Goal: Find specific page/section: Find specific page/section

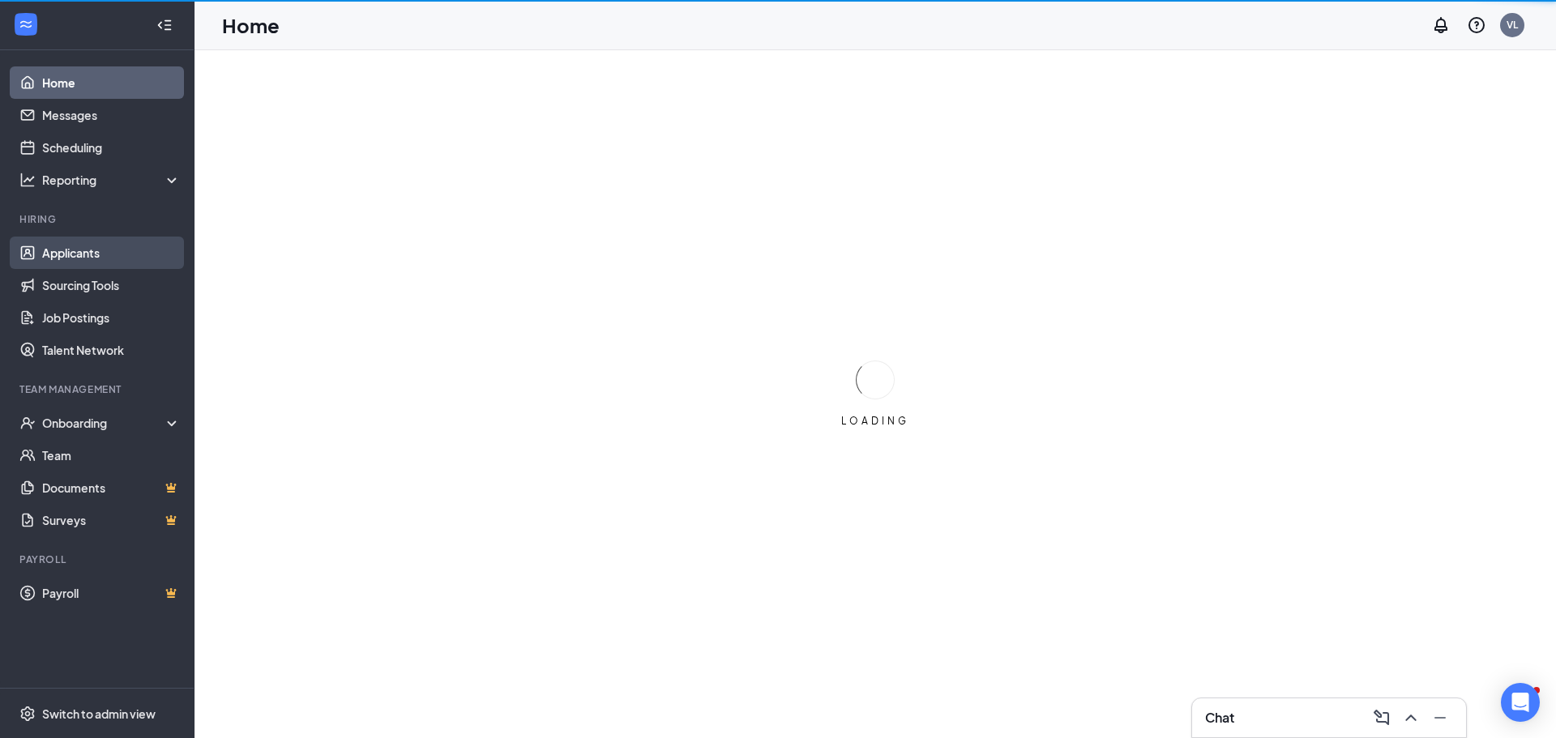
click at [96, 257] on link "Applicants" at bounding box center [111, 253] width 139 height 32
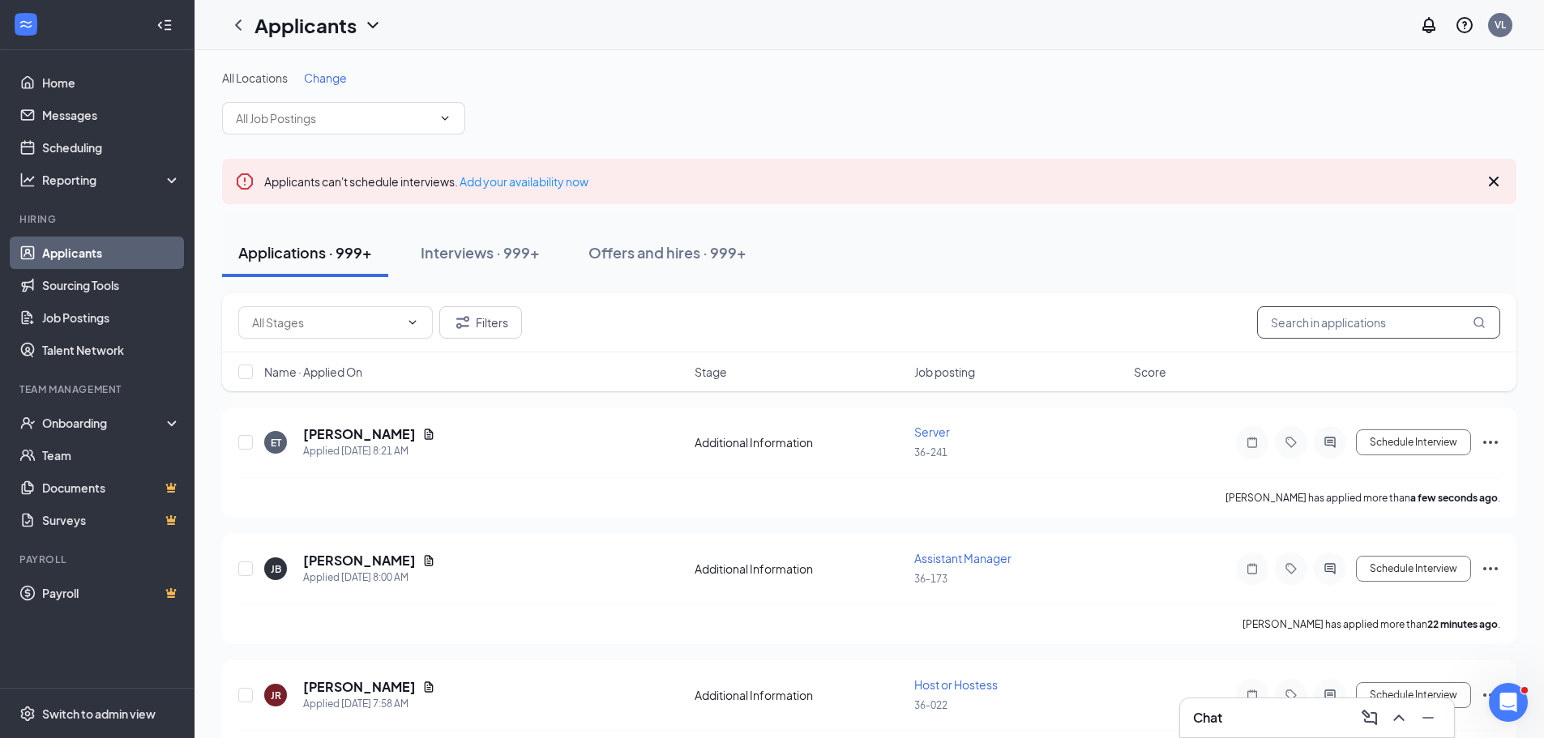
click at [1379, 331] on input "text" at bounding box center [1378, 322] width 243 height 32
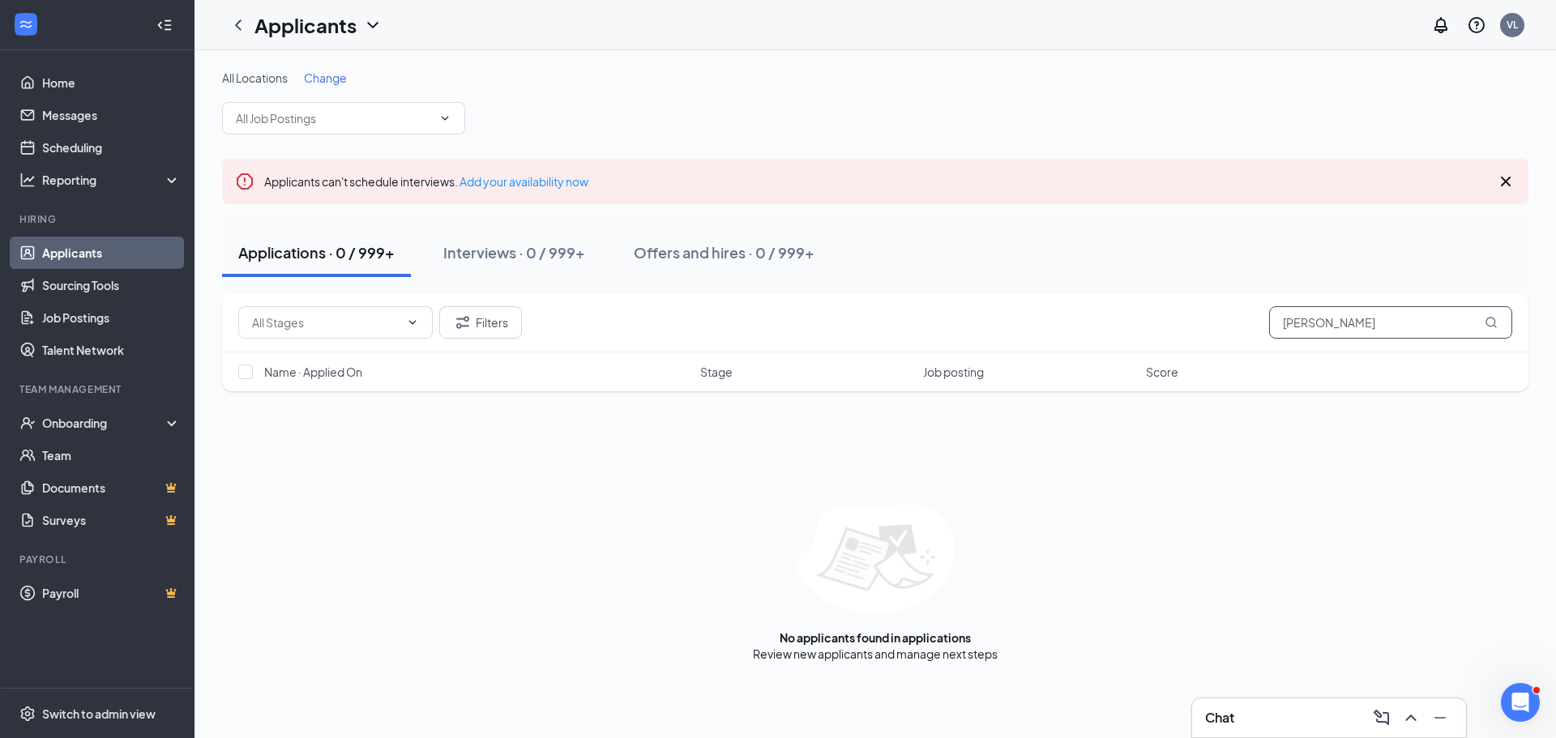
drag, startPoint x: 1356, startPoint y: 328, endPoint x: 1179, endPoint y: 353, distance: 178.3
click at [1179, 353] on div "Filters [PERSON_NAME] za Name · Applied On Stage Job posting Score" at bounding box center [875, 342] width 1306 height 98
type input "zaporte"
